Goal: Check status

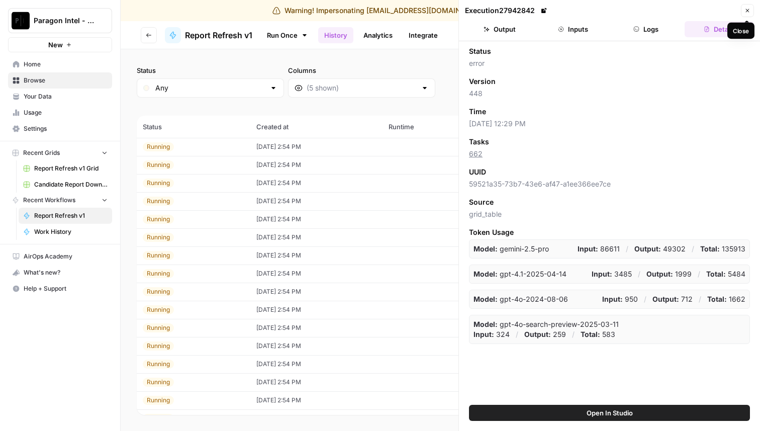
click at [745, 14] on button "Close" at bounding box center [747, 10] width 13 height 13
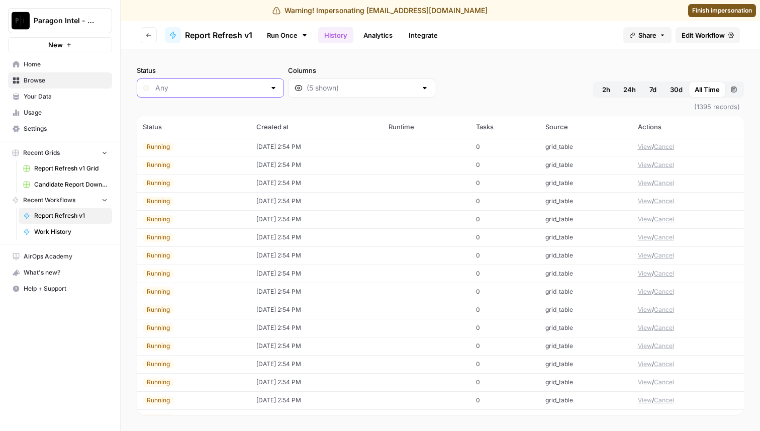
click at [179, 90] on input "Status" at bounding box center [210, 88] width 110 height 10
click at [197, 141] on span "Error" at bounding box center [199, 141] width 84 height 10
type input "Error"
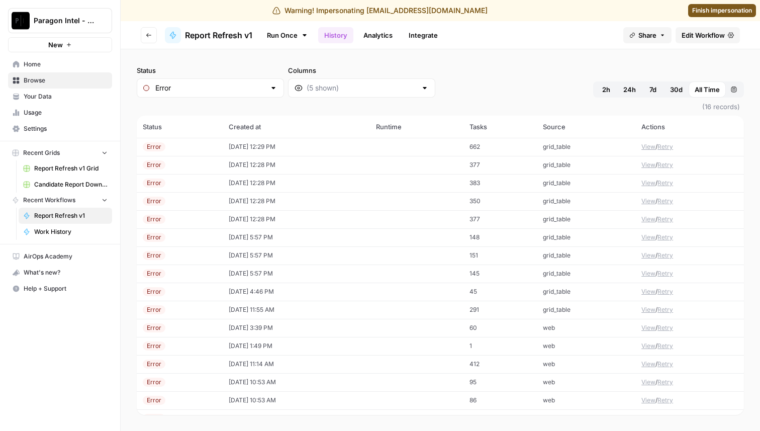
click at [433, 75] on div "Status Error Columns 2h 24h 7d 30d All Time Custom range" at bounding box center [440, 81] width 607 height 32
click at [714, 11] on span "Finish impersonation" at bounding box center [722, 10] width 60 height 9
